Goal: Check status

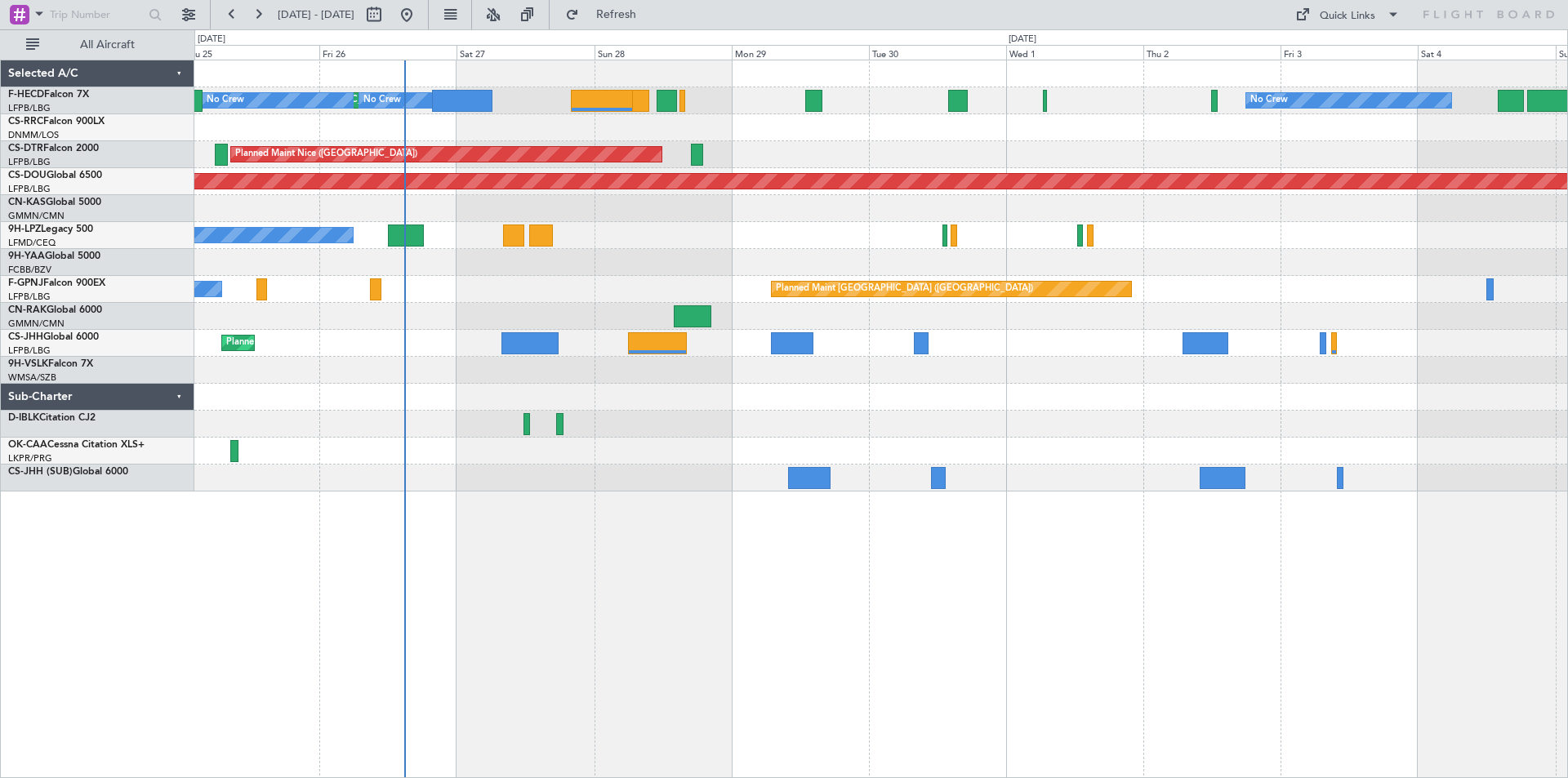
click at [463, 450] on div "Planned Maint [GEOGRAPHIC_DATA] ([GEOGRAPHIC_DATA]) No Crew No Crew No Crew [GE…" at bounding box center [880, 276] width 1372 height 431
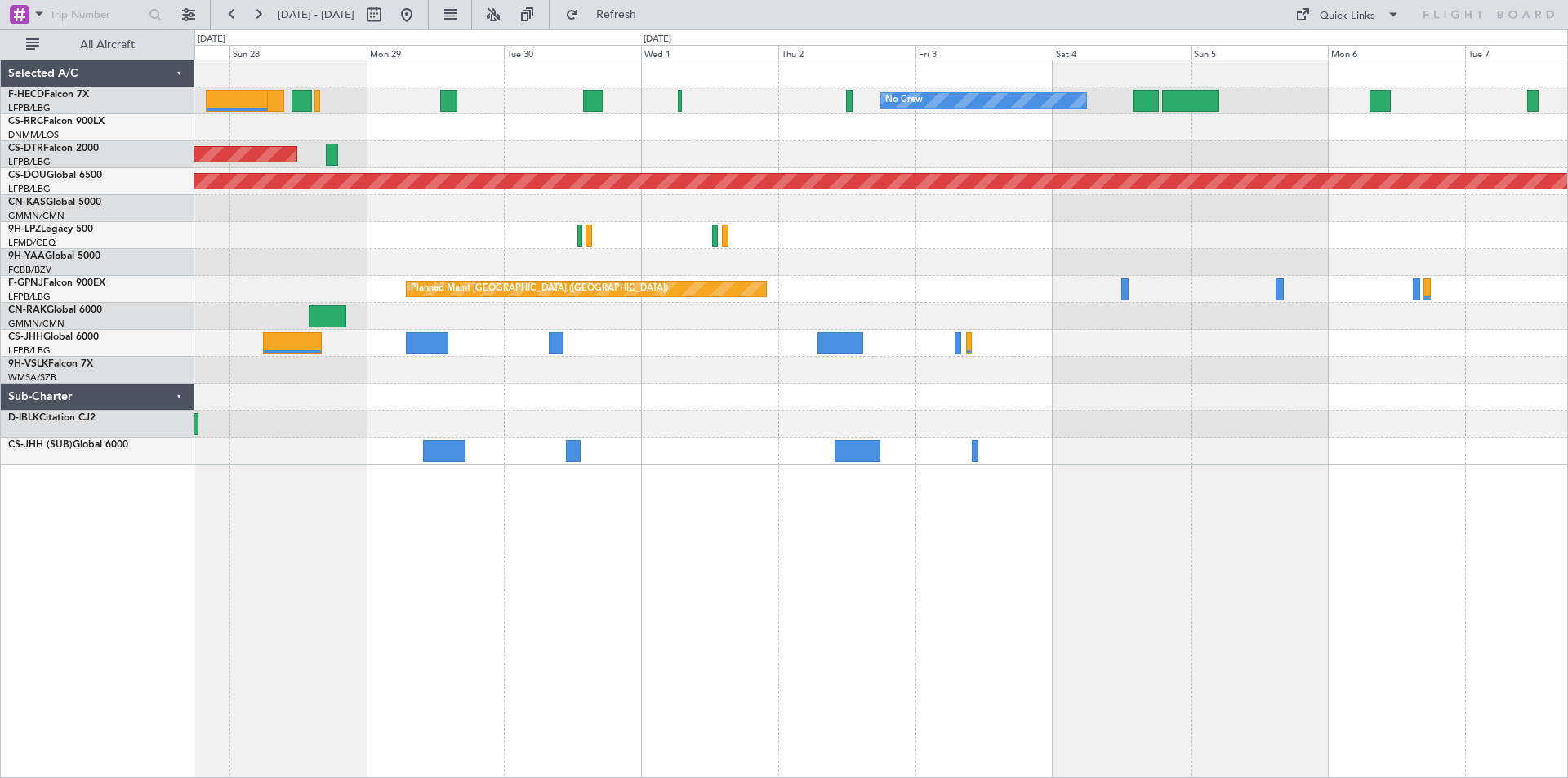
click at [673, 367] on div "No Crew No Crew Planned Maint [GEOGRAPHIC_DATA] ([GEOGRAPHIC_DATA]) No Crew [GE…" at bounding box center [880, 262] width 1372 height 405
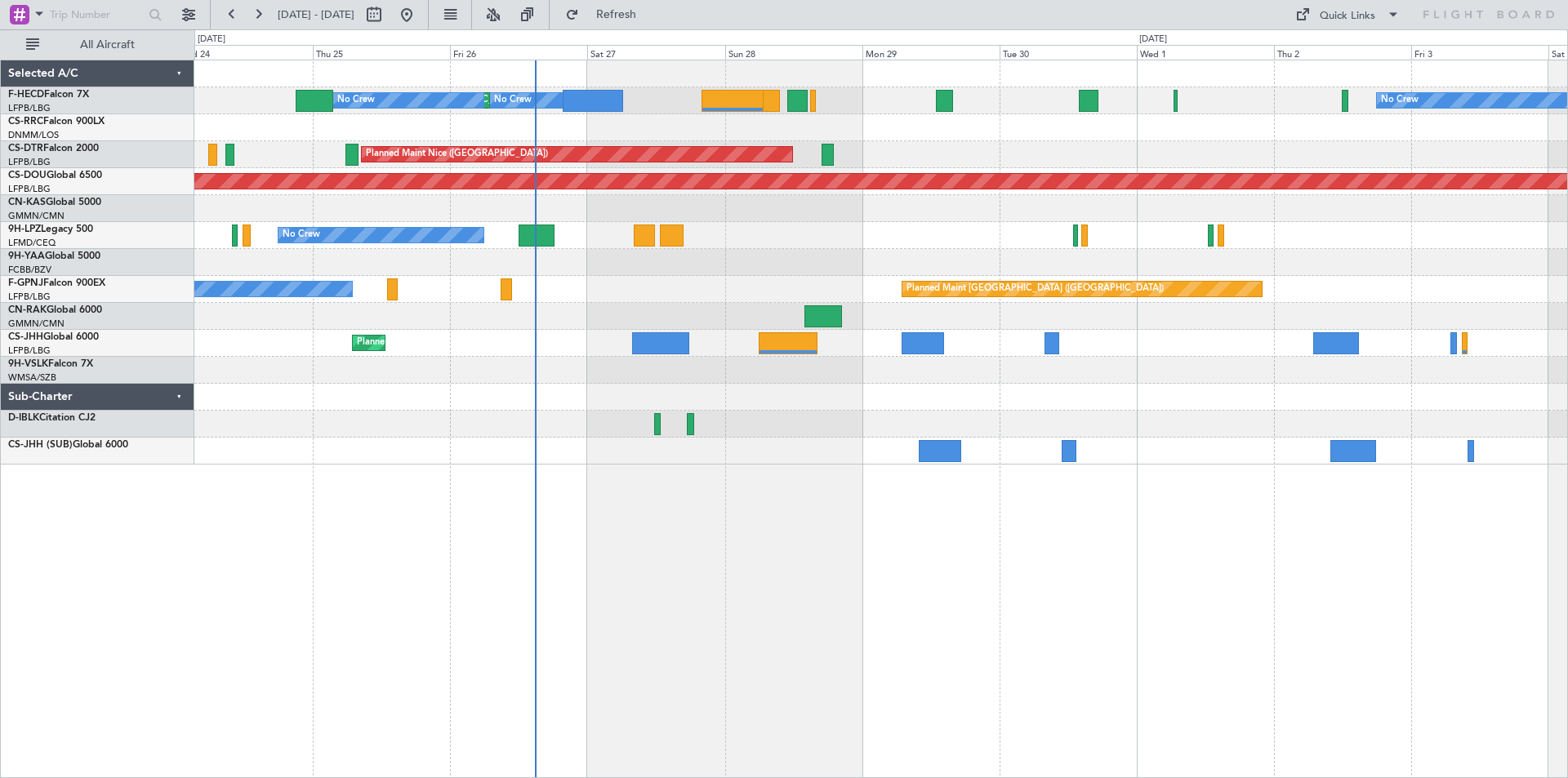
click at [1034, 389] on div at bounding box center [880, 397] width 1372 height 27
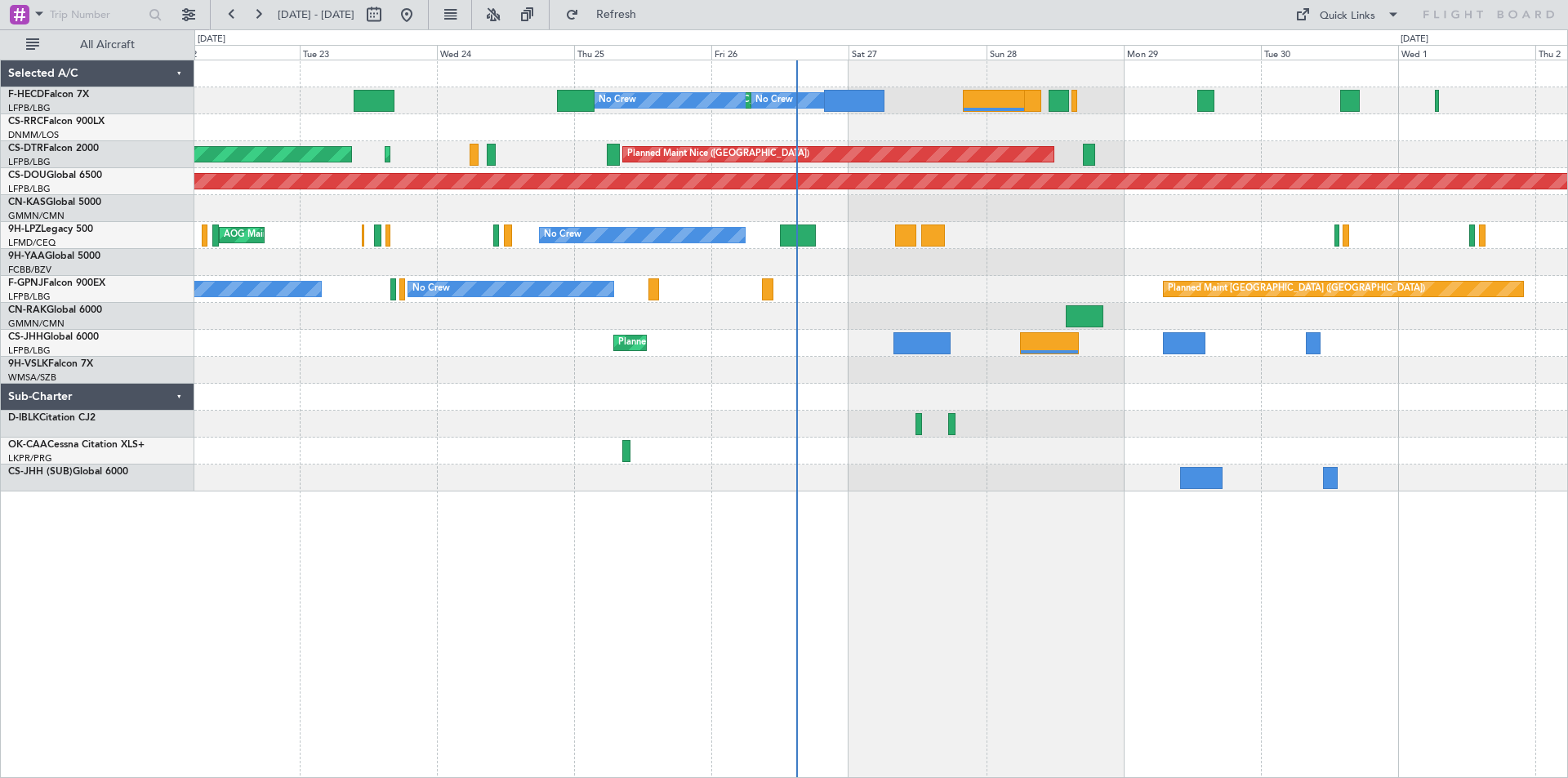
click at [807, 313] on div "No Crew Planned Maint [GEOGRAPHIC_DATA] ([GEOGRAPHIC_DATA]) No Crew No Crew No …" at bounding box center [880, 276] width 1372 height 431
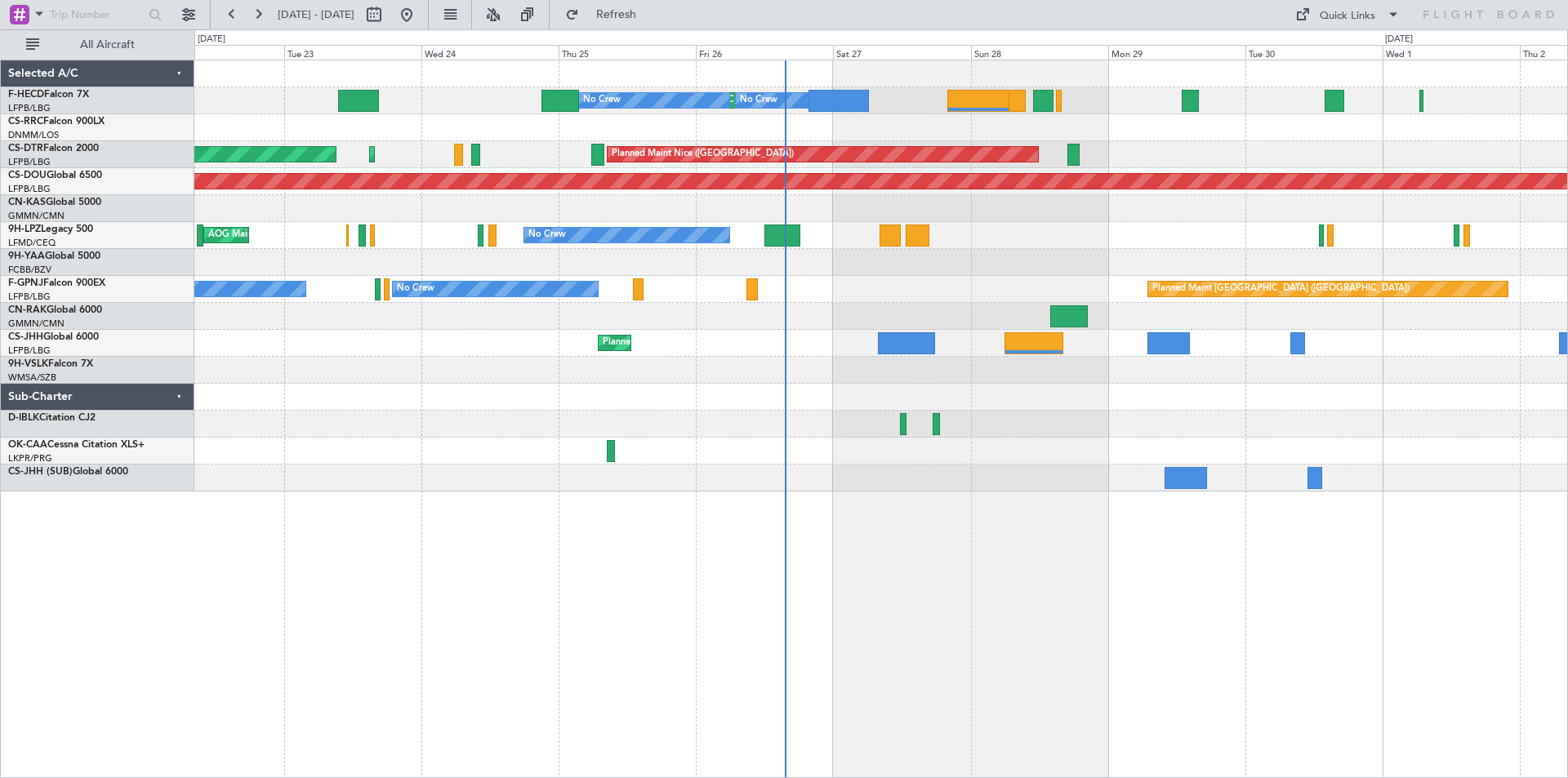
click at [970, 252] on div at bounding box center [880, 262] width 1372 height 27
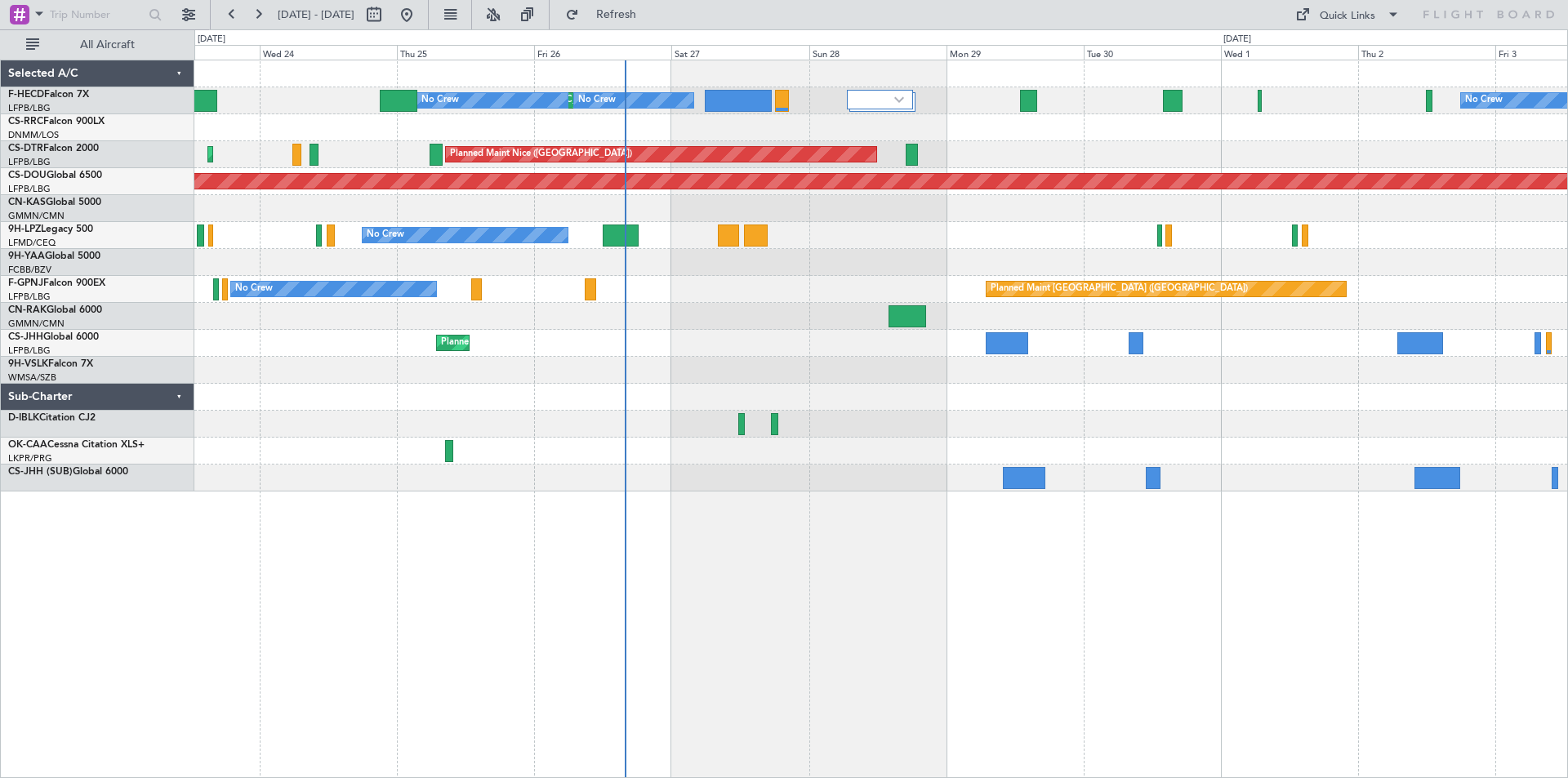
click at [771, 279] on div "Planned Maint [GEOGRAPHIC_DATA] ([GEOGRAPHIC_DATA]) No Crew No Crew No Crew No …" at bounding box center [880, 276] width 1372 height 431
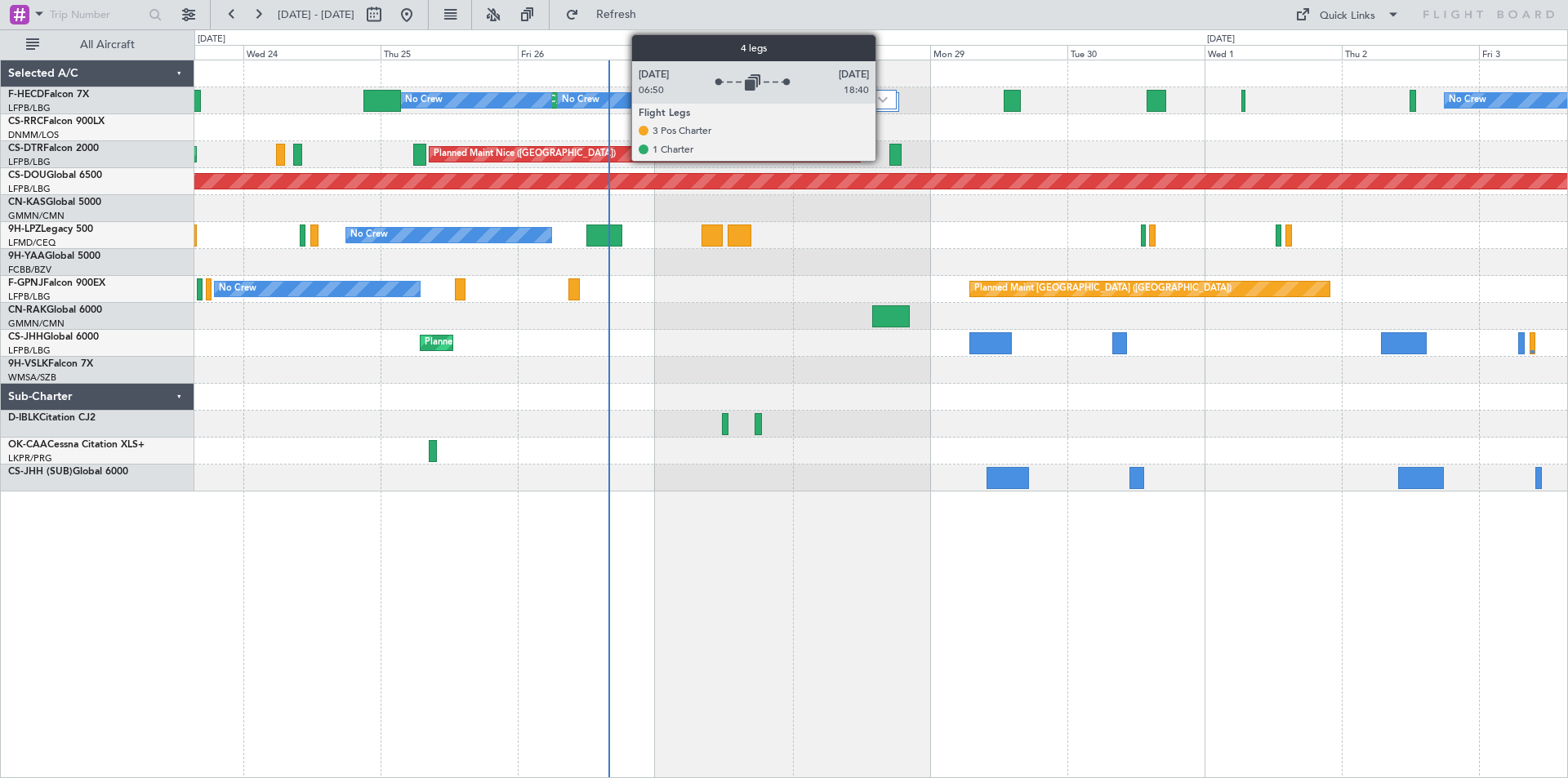
click at [882, 96] on img at bounding box center [882, 99] width 9 height 7
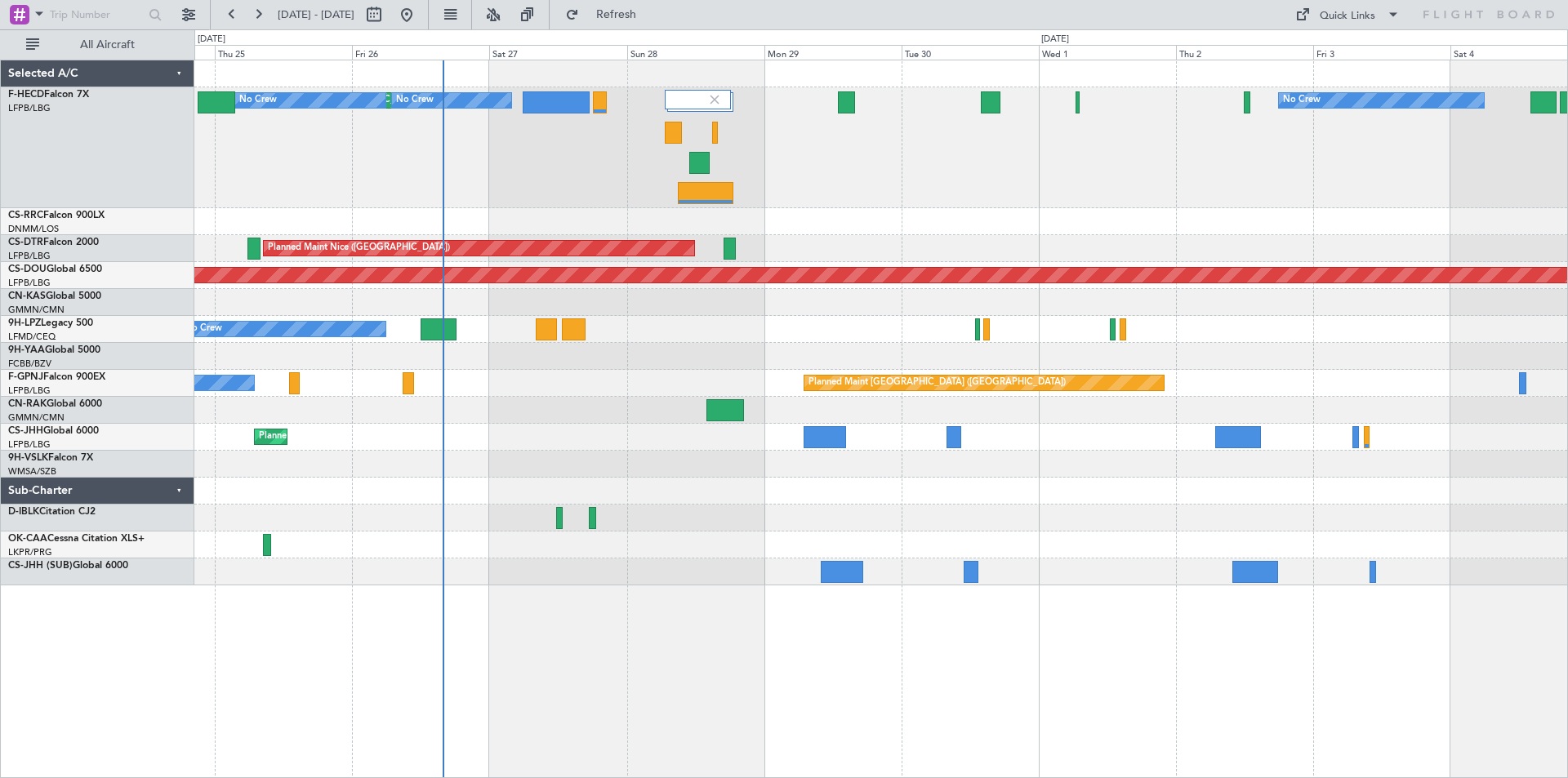
click at [556, 207] on div "No Crew Planned Maint [GEOGRAPHIC_DATA] ([GEOGRAPHIC_DATA]) No Crew No Crew" at bounding box center [880, 148] width 1372 height 120
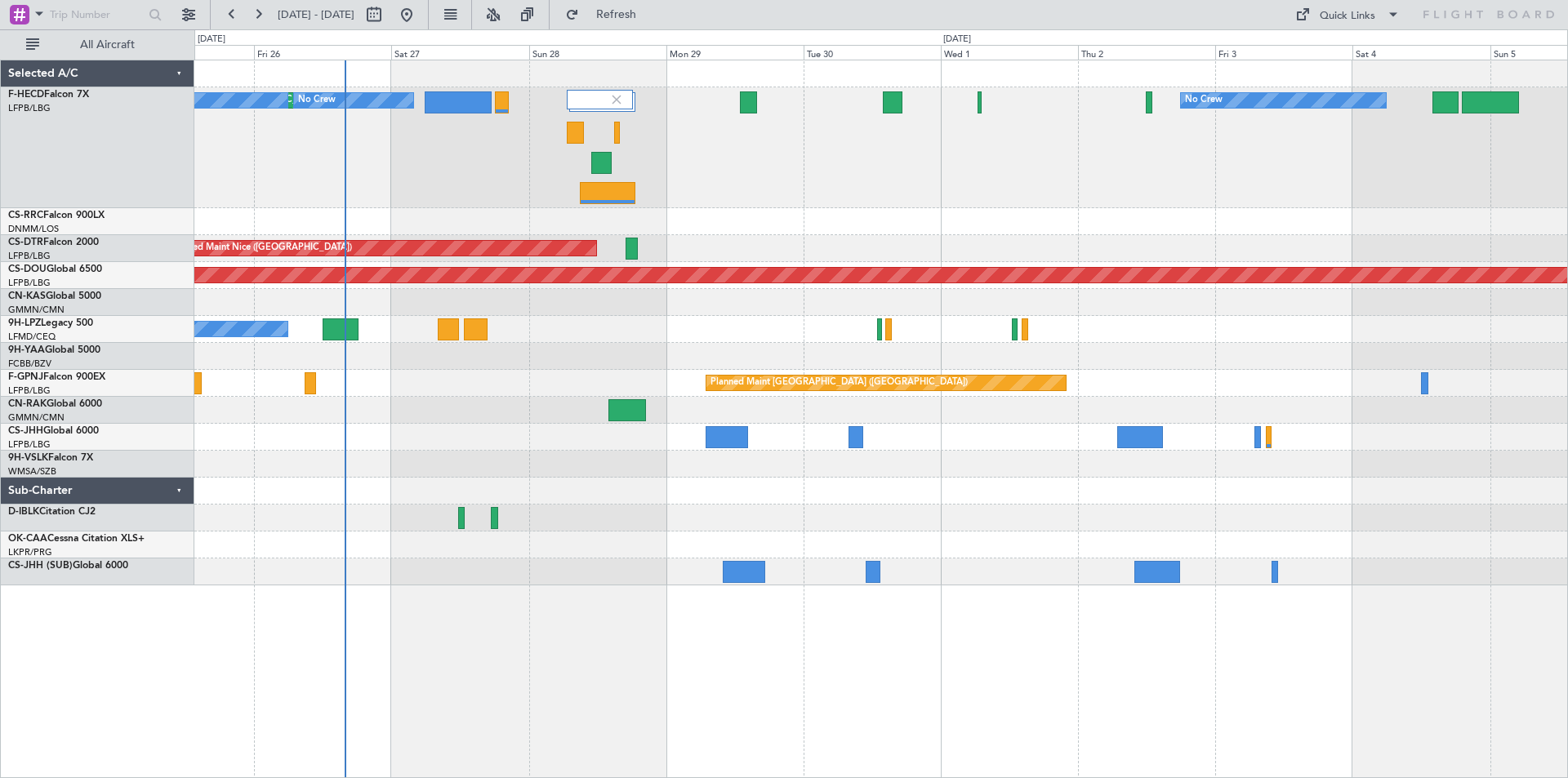
click at [721, 310] on div at bounding box center [880, 302] width 1372 height 27
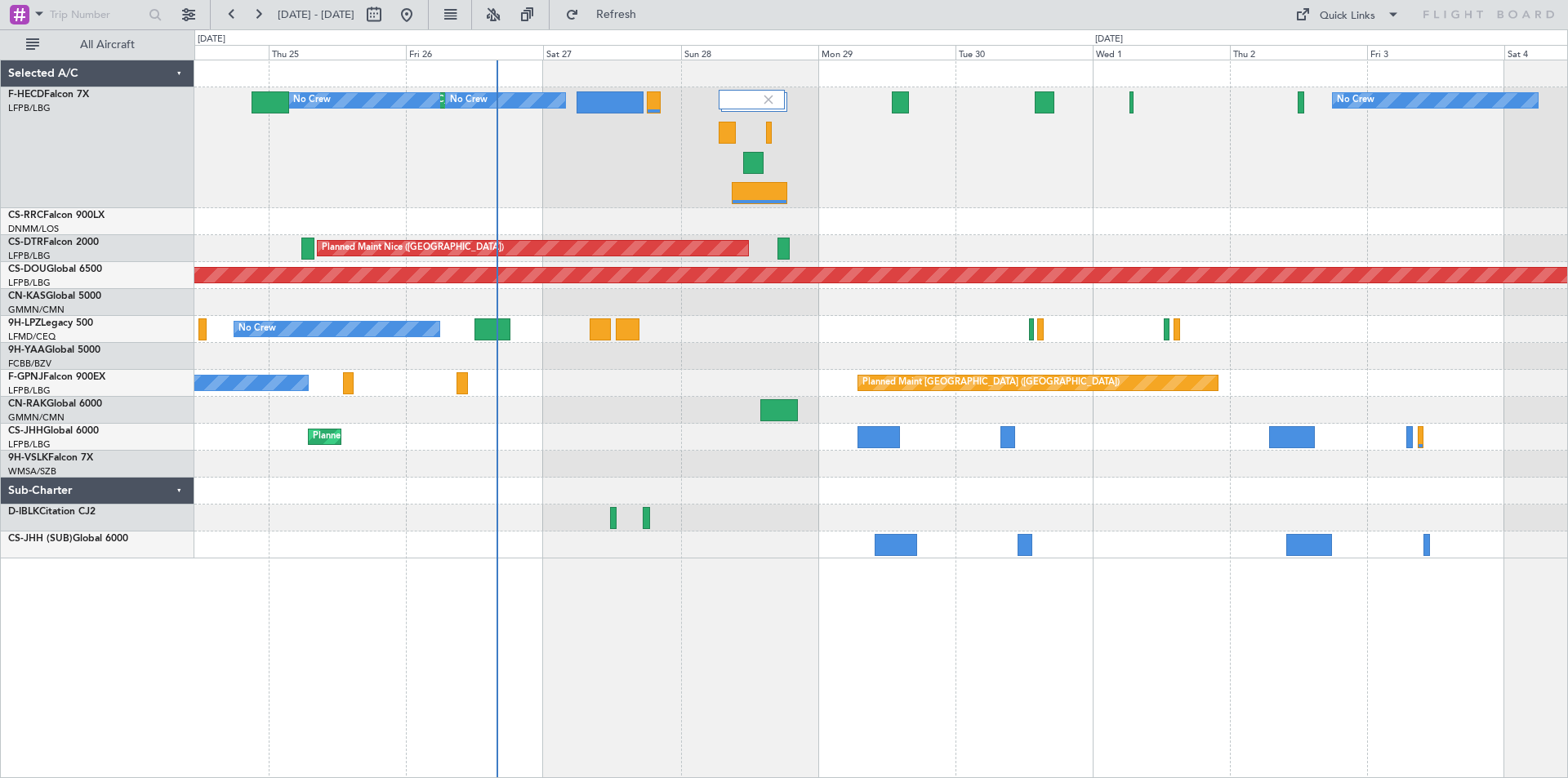
click at [1073, 209] on div "No Crew Planned Maint [GEOGRAPHIC_DATA] ([GEOGRAPHIC_DATA]) No Crew No Crew [GE…" at bounding box center [880, 310] width 1372 height 499
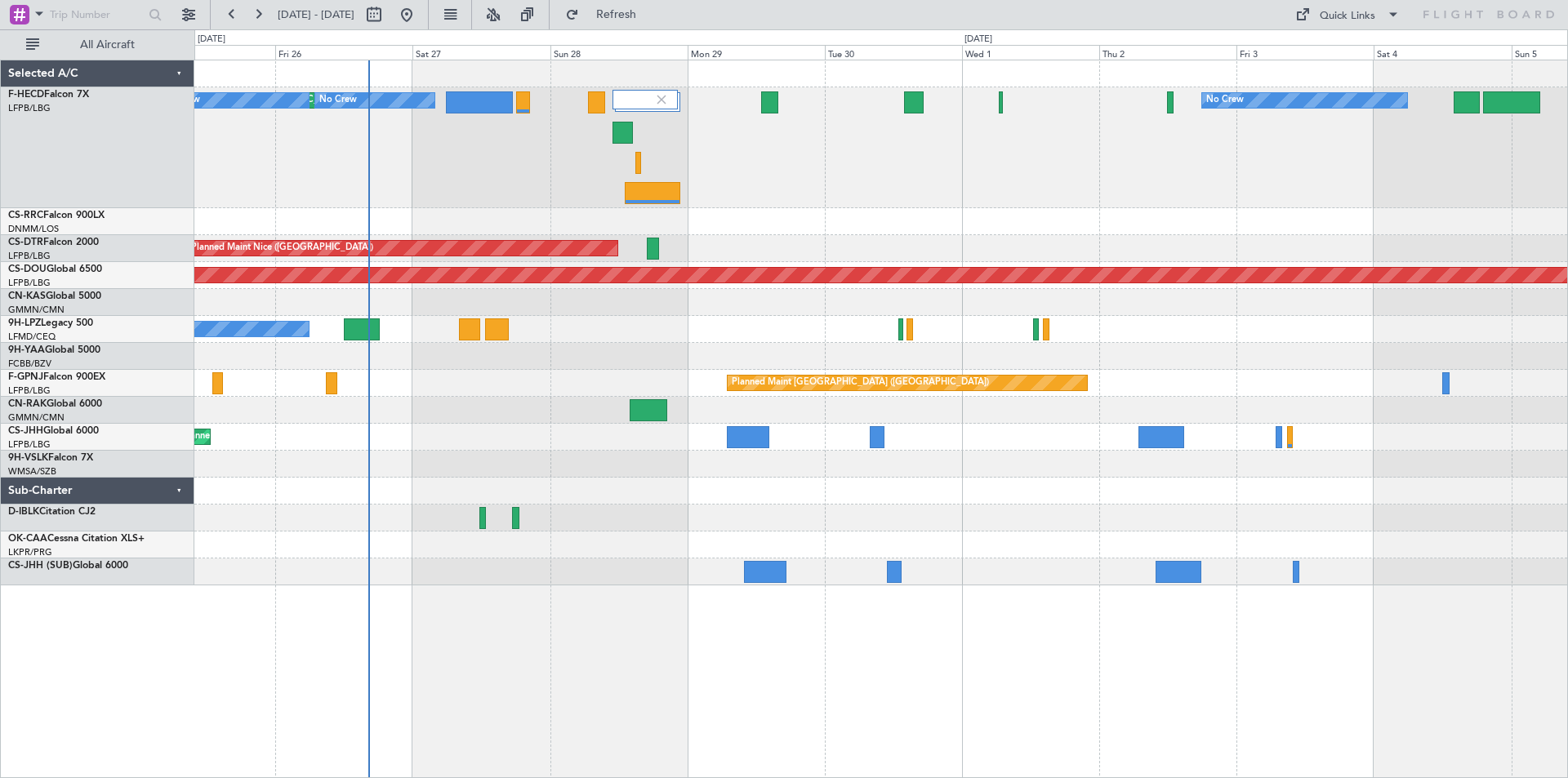
click at [627, 249] on div "No Crew Planned Maint [GEOGRAPHIC_DATA] ([GEOGRAPHIC_DATA]) No Crew No Crew [GE…" at bounding box center [880, 323] width 1372 height 525
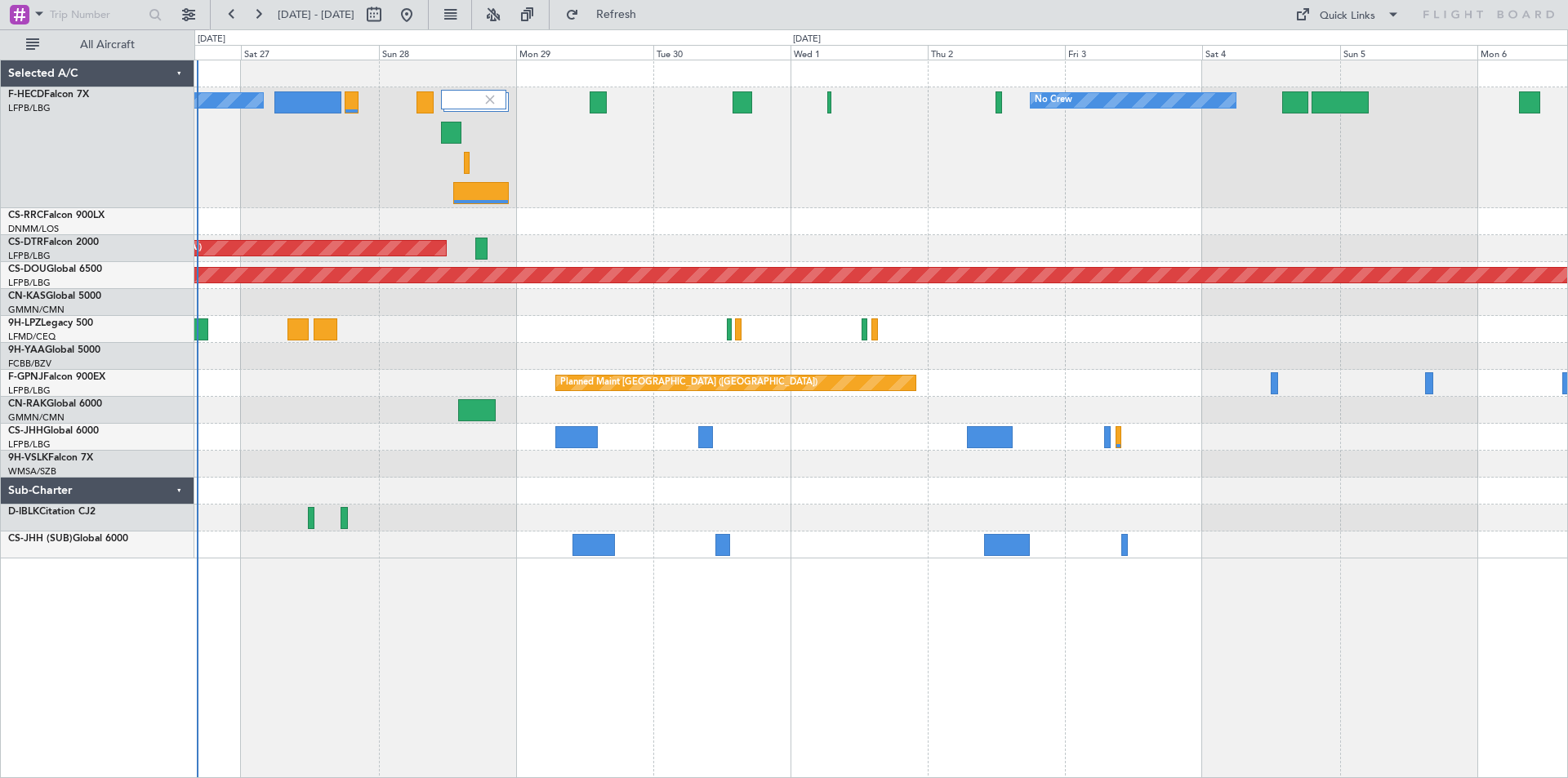
click at [734, 148] on div "No Crew No Crew Planned Maint [GEOGRAPHIC_DATA] ([GEOGRAPHIC_DATA]) No Crew" at bounding box center [880, 148] width 1372 height 120
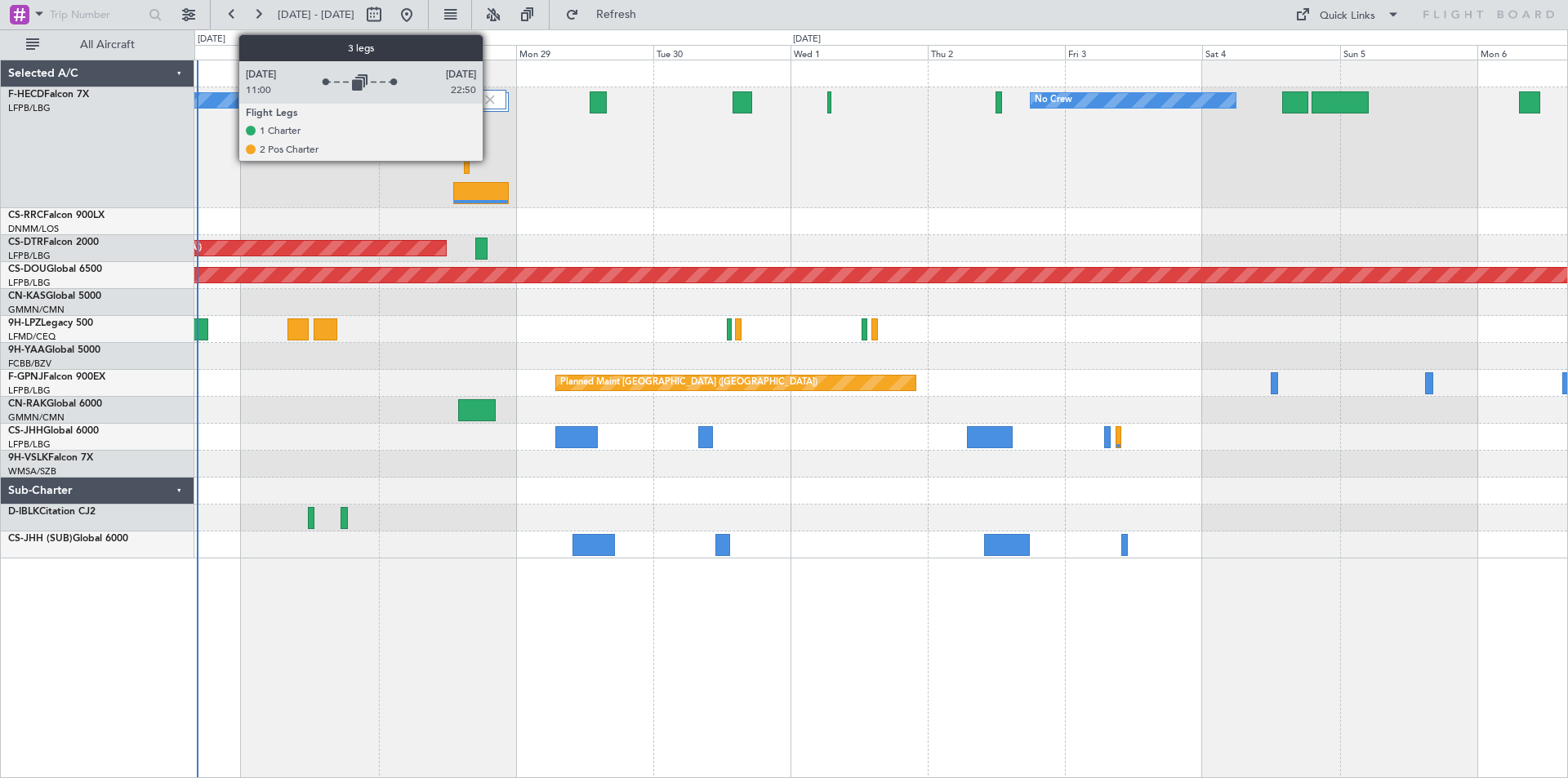
click at [490, 105] on img at bounding box center [490, 100] width 15 height 15
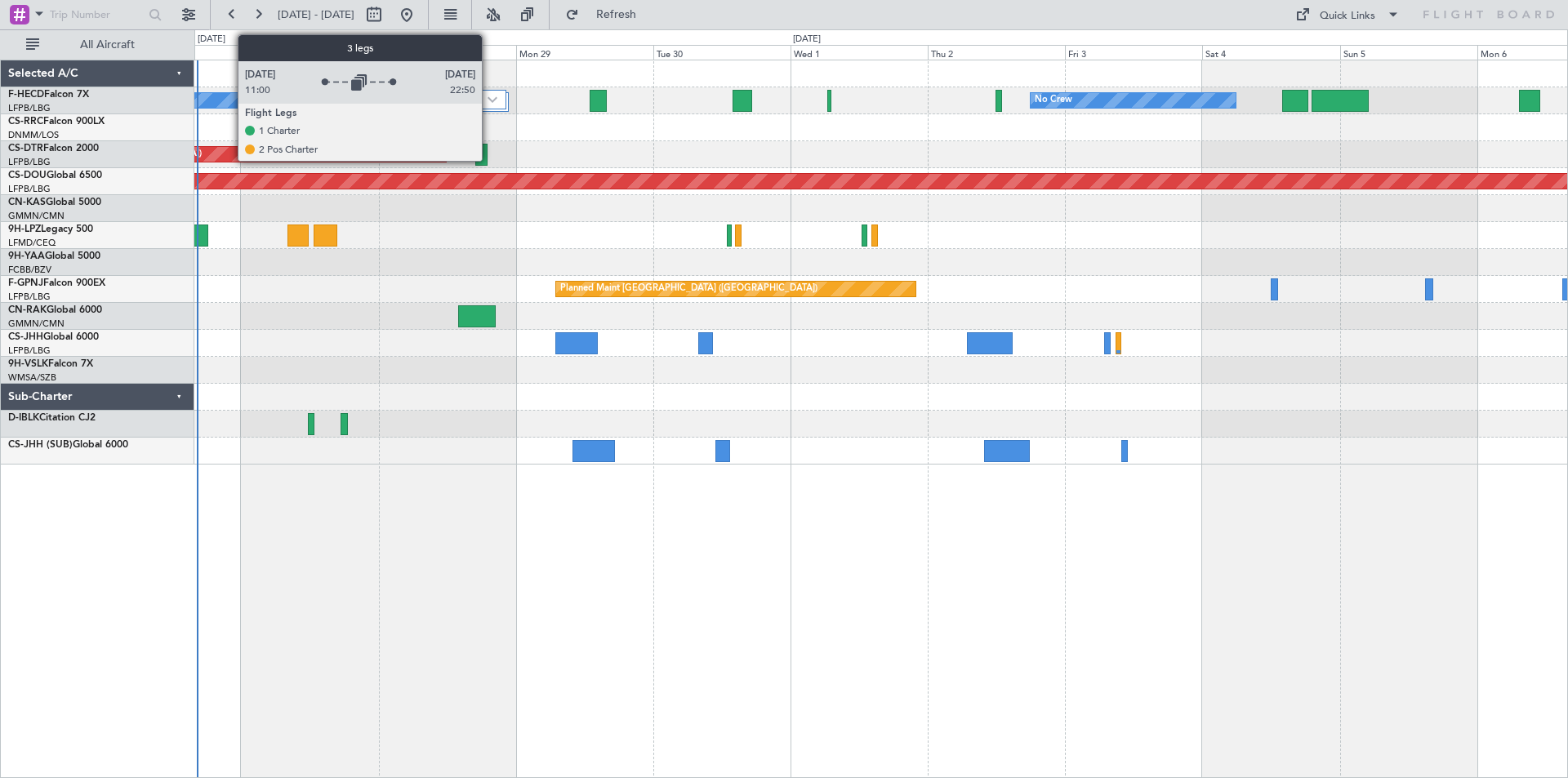
click at [489, 103] on img at bounding box center [492, 99] width 9 height 7
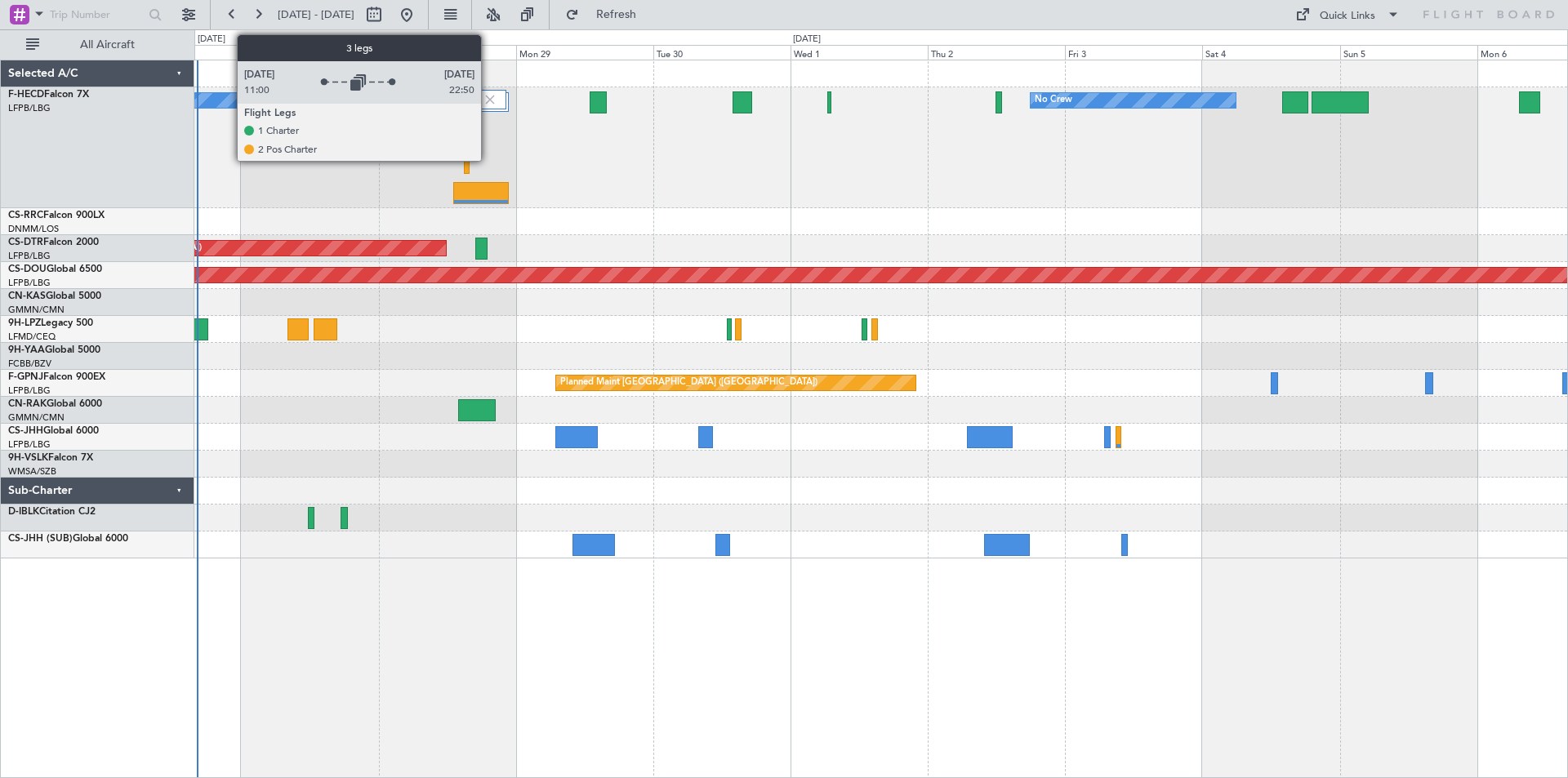
click at [488, 99] on img at bounding box center [490, 100] width 15 height 15
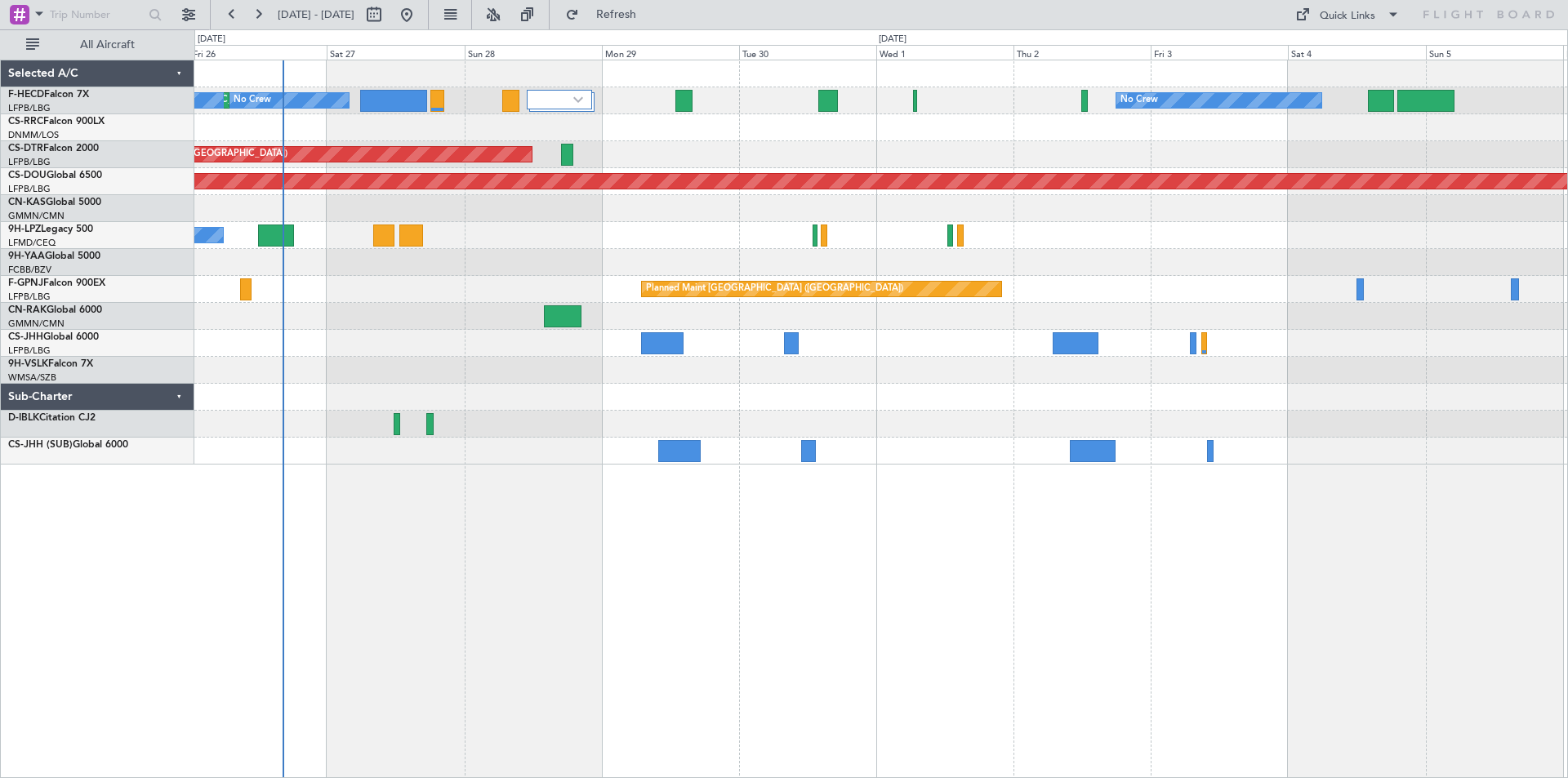
click at [441, 313] on div "No Crew No Crew Planned Maint [GEOGRAPHIC_DATA] ([GEOGRAPHIC_DATA]) No Crew [GE…" at bounding box center [880, 262] width 1372 height 405
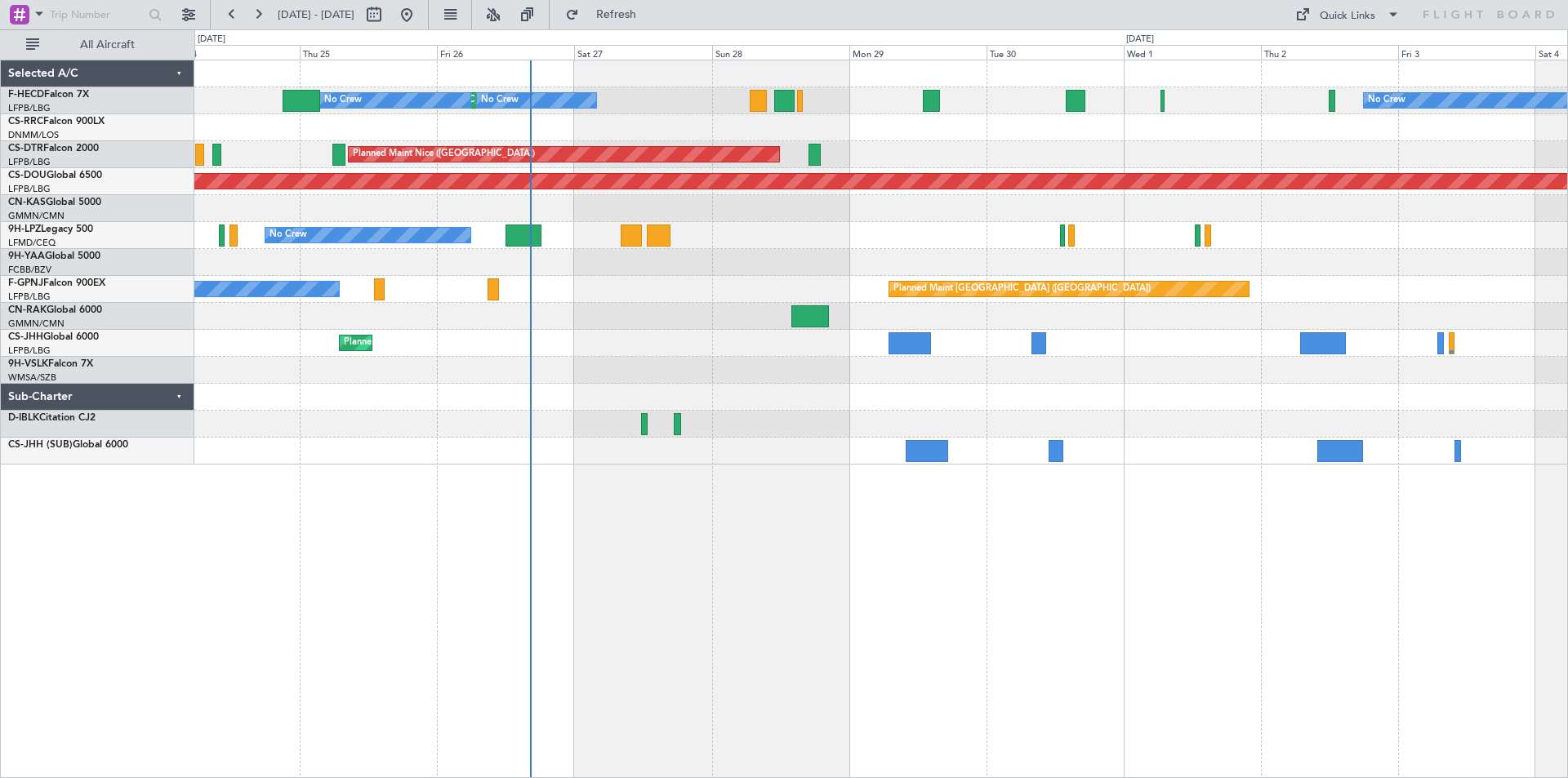
click at [853, 437] on div at bounding box center [880, 451] width 1372 height 27
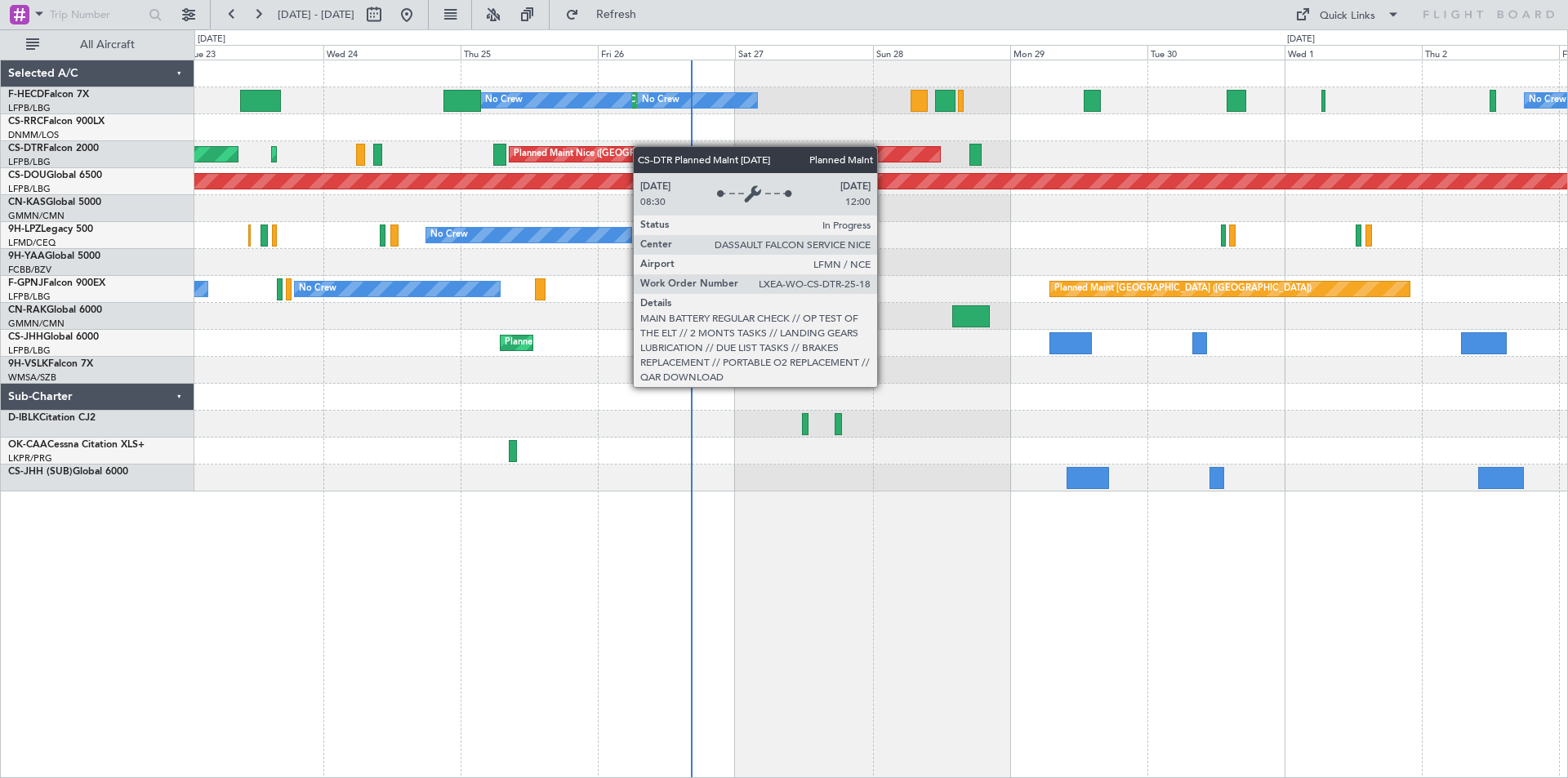
click at [711, 163] on div "Planned Maint [GEOGRAPHIC_DATA] ([GEOGRAPHIC_DATA]) No Crew No Crew No Crew No …" at bounding box center [880, 276] width 1372 height 431
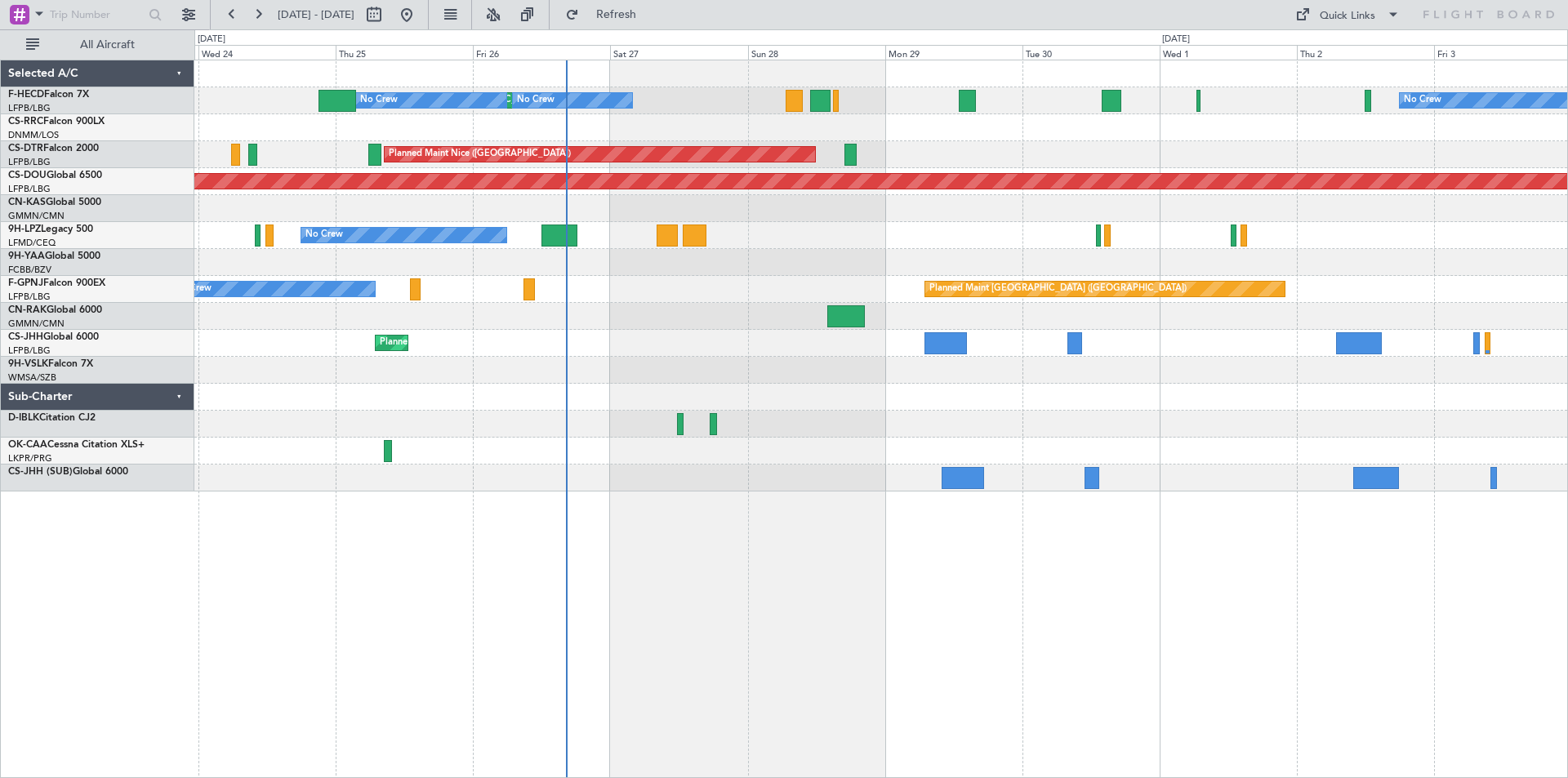
click at [691, 388] on div "Planned Maint [GEOGRAPHIC_DATA] ([GEOGRAPHIC_DATA]) No Crew No Crew No Crew [GE…" at bounding box center [880, 276] width 1372 height 431
click at [984, 324] on div at bounding box center [880, 316] width 1372 height 27
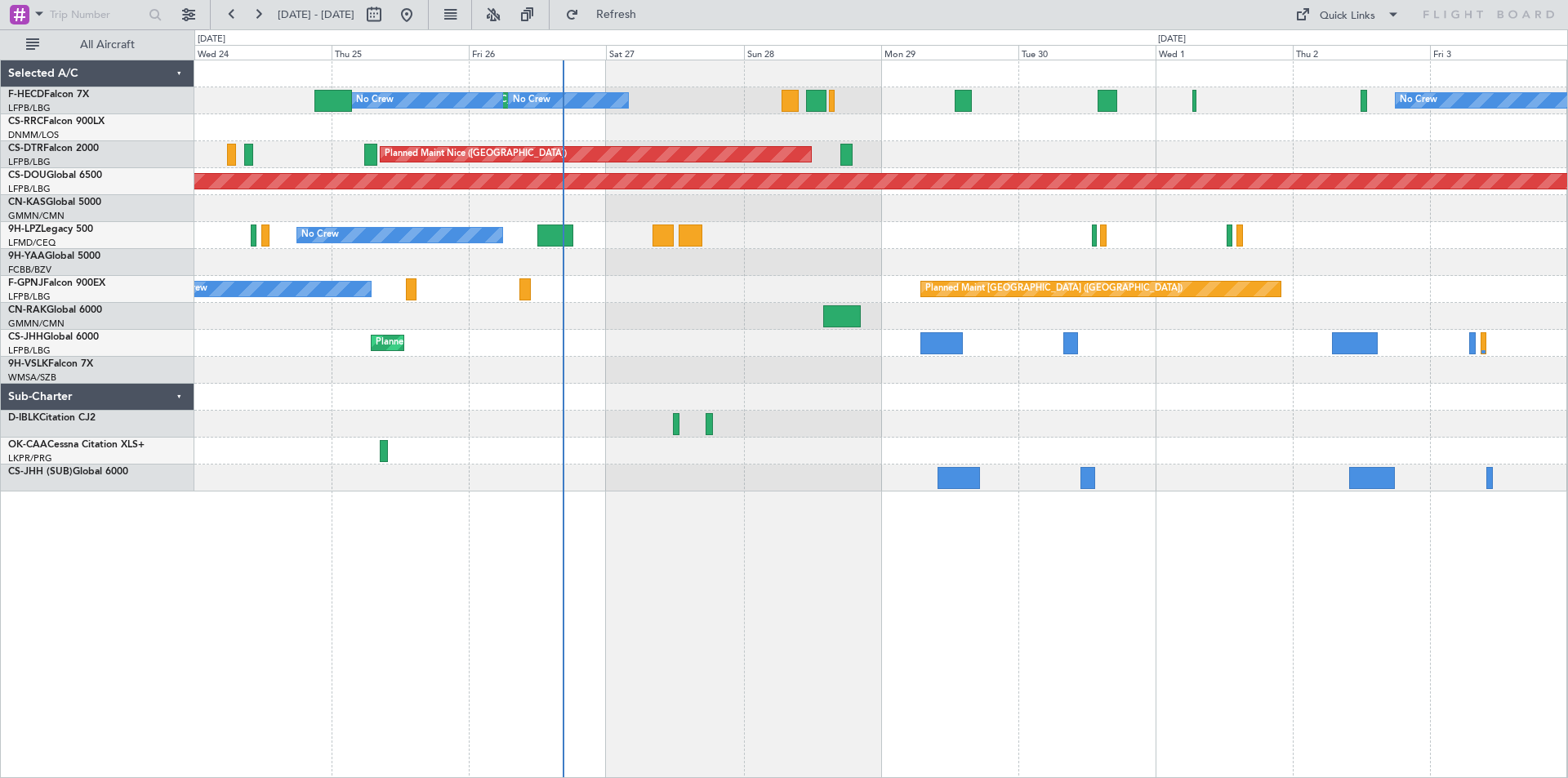
click at [810, 502] on div "No Crew Planned Maint [GEOGRAPHIC_DATA] ([GEOGRAPHIC_DATA]) No Crew No Crew [GE…" at bounding box center [881, 419] width 1373 height 719
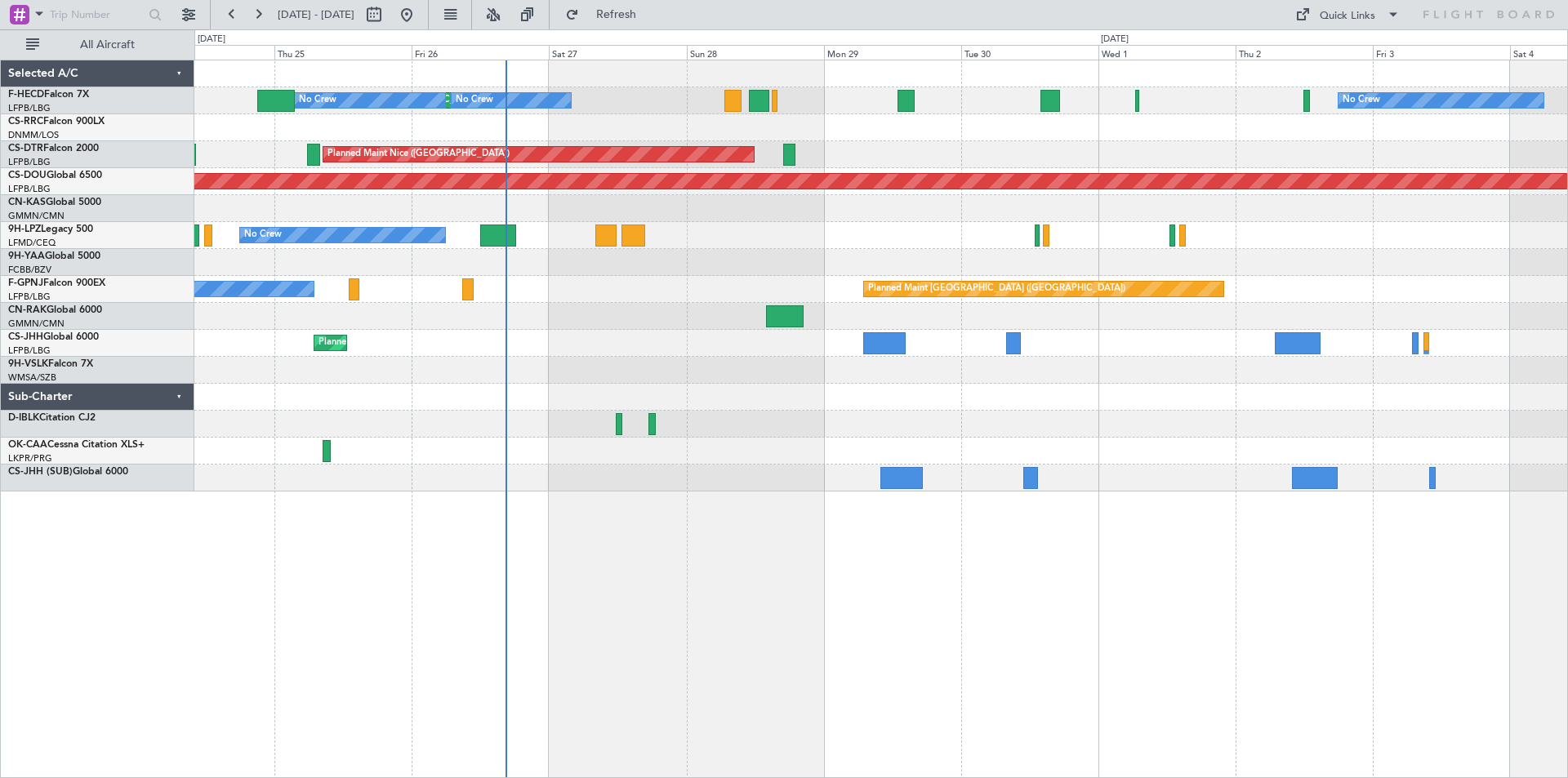
click at [863, 455] on div "No Crew Planned Maint [GEOGRAPHIC_DATA] ([GEOGRAPHIC_DATA]) No Crew No Crew [GE…" at bounding box center [880, 276] width 1372 height 431
